Goal: Find specific page/section: Find specific page/section

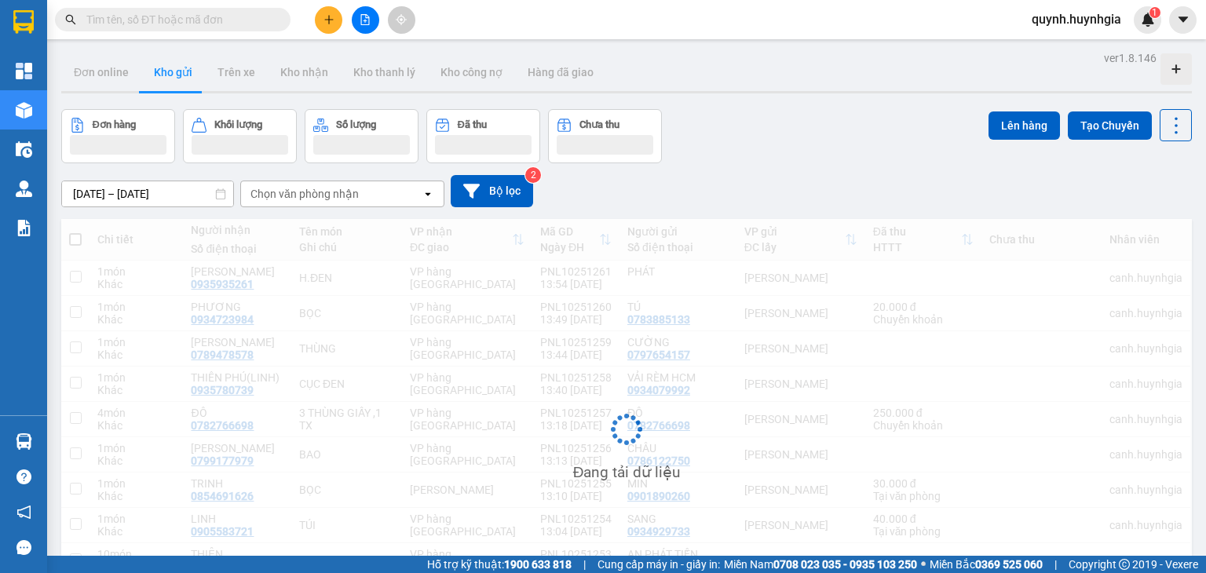
click at [219, 17] on input "text" at bounding box center [178, 19] width 185 height 17
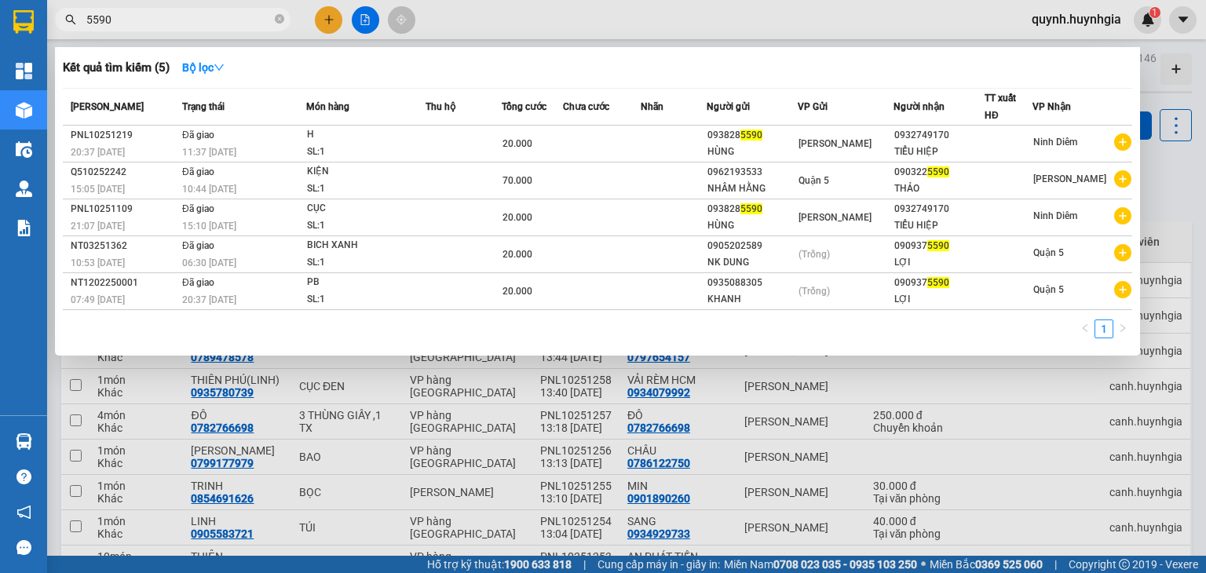
type input "5590"
click at [593, 410] on div at bounding box center [603, 286] width 1206 height 573
